Goal: Information Seeking & Learning: Learn about a topic

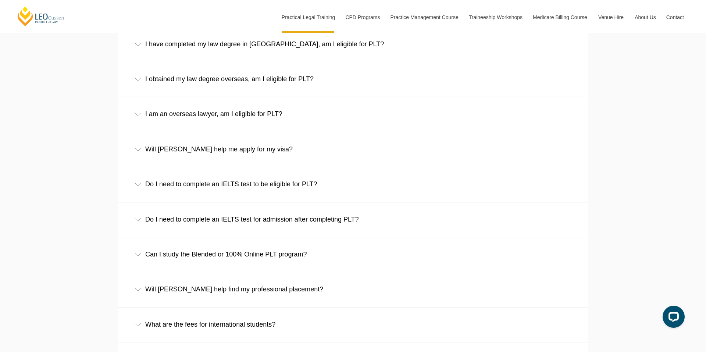
scroll to position [1225, 0]
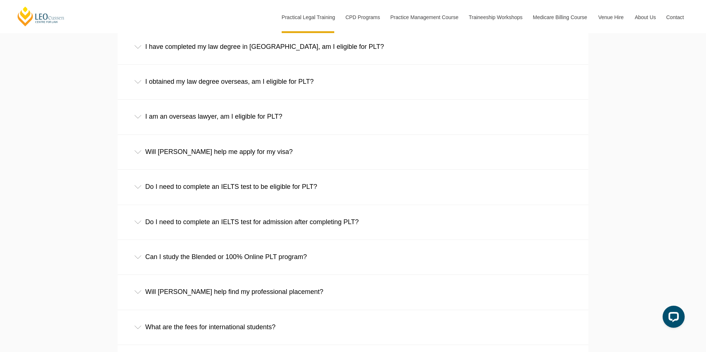
click at [253, 149] on div "Will Leo Cussen help me apply for my visa?" at bounding box center [353, 152] width 471 height 34
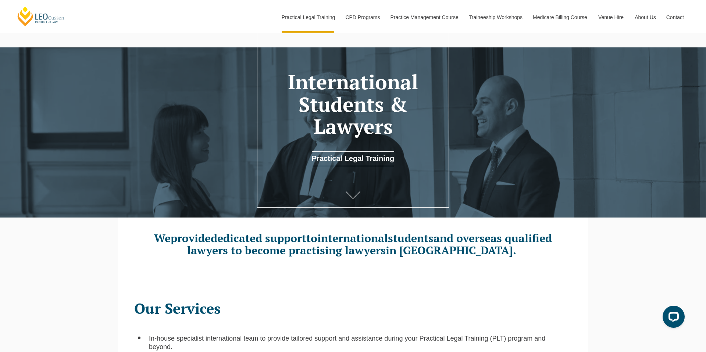
scroll to position [0, 0]
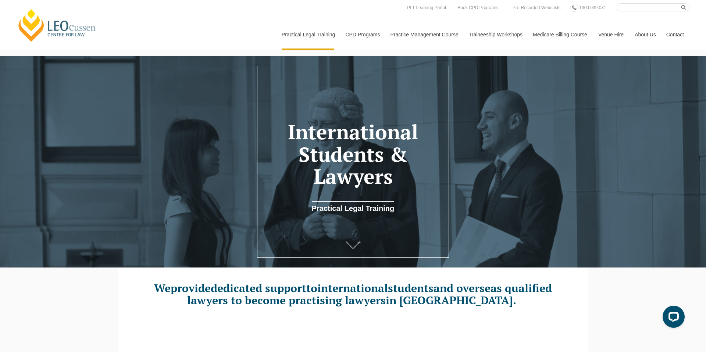
click at [351, 213] on link "Practical Legal Training" at bounding box center [353, 208] width 83 height 15
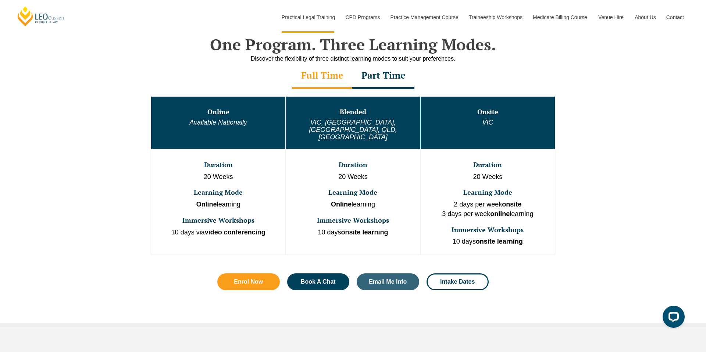
scroll to position [361, 0]
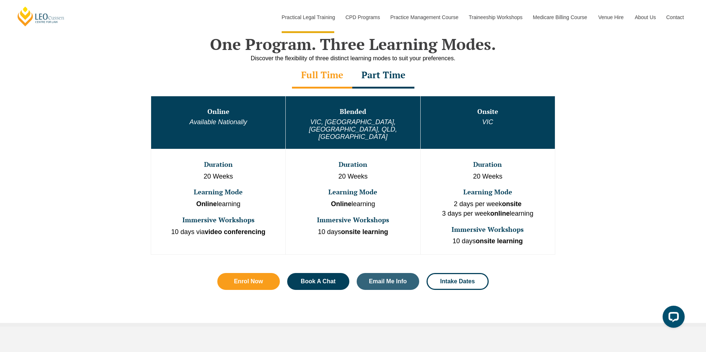
click at [393, 75] on div "Part Time" at bounding box center [383, 76] width 62 height 26
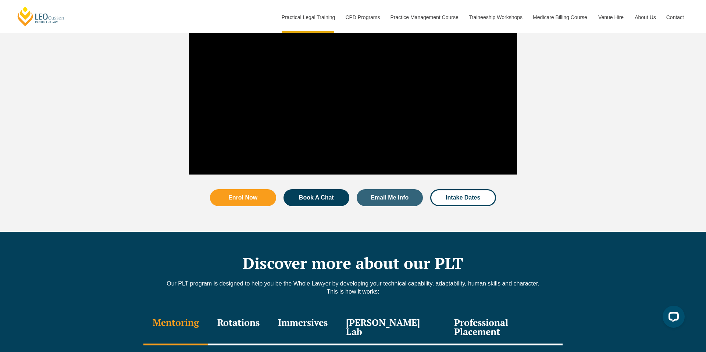
scroll to position [843, 0]
